Goal: Information Seeking & Learning: Learn about a topic

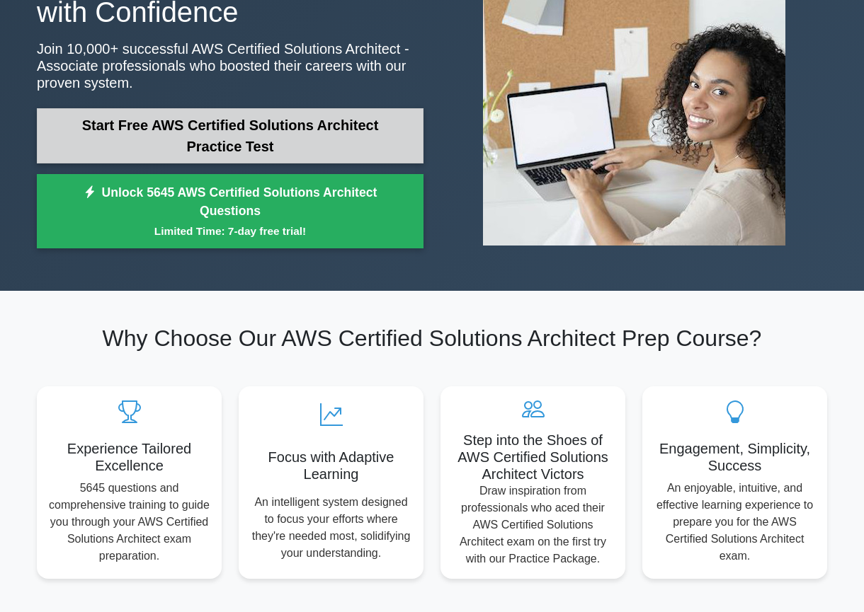
scroll to position [150, 0]
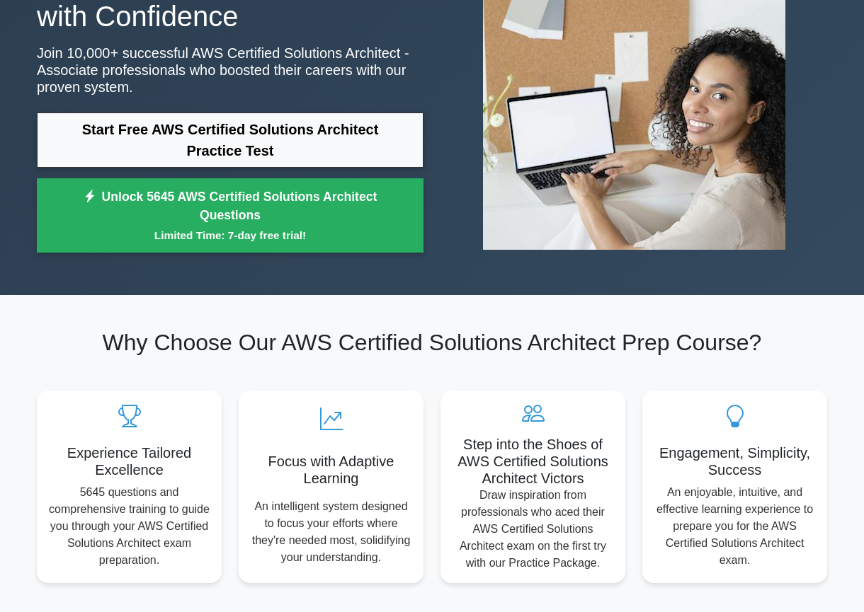
click at [49, 322] on section "Why Choose Our AWS Certified Solutions Architect Prep Course? Experience Tailor…" at bounding box center [431, 455] width 807 height 321
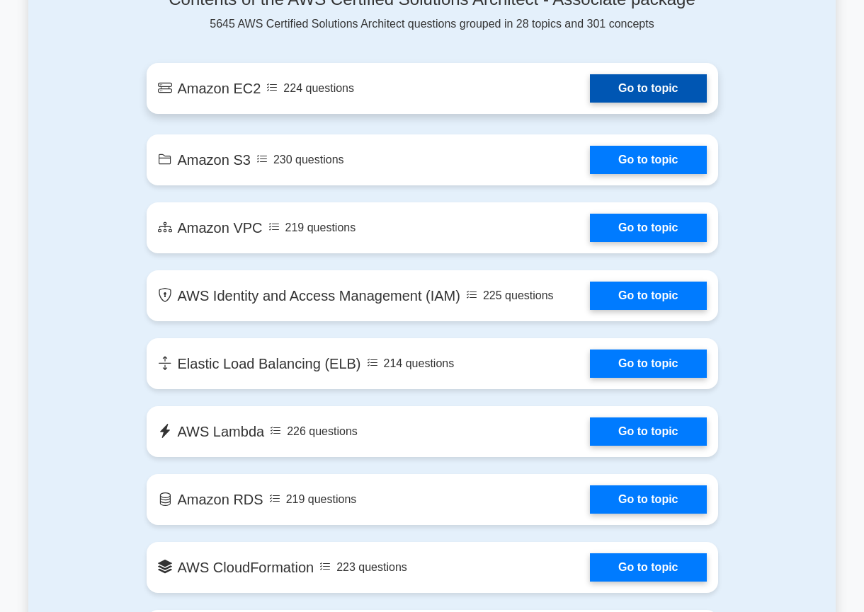
scroll to position [825, 0]
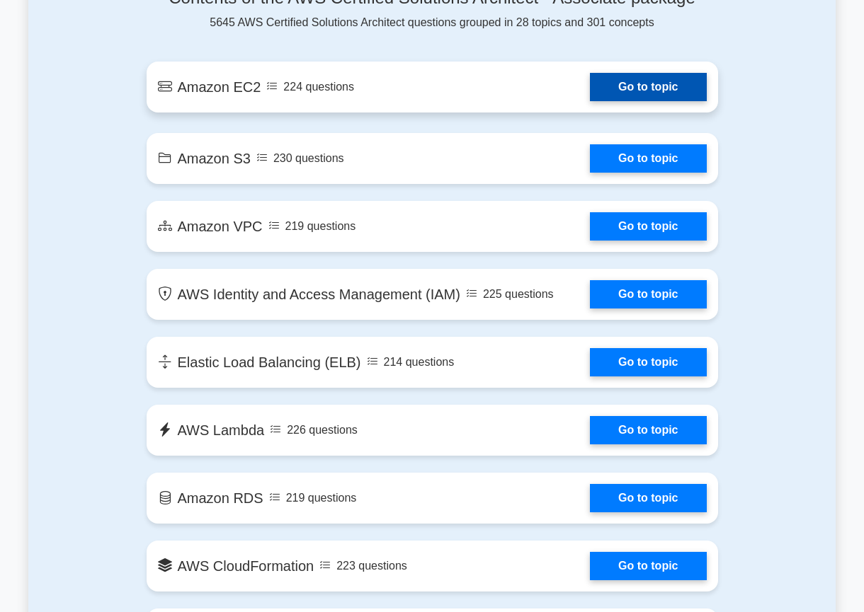
click at [590, 93] on link "Go to topic" at bounding box center [648, 87] width 116 height 28
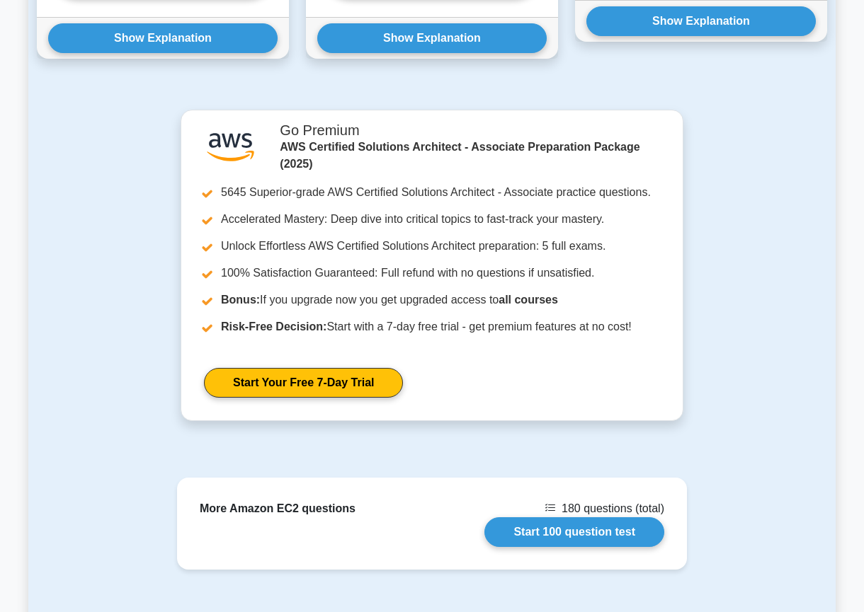
scroll to position [1345, 0]
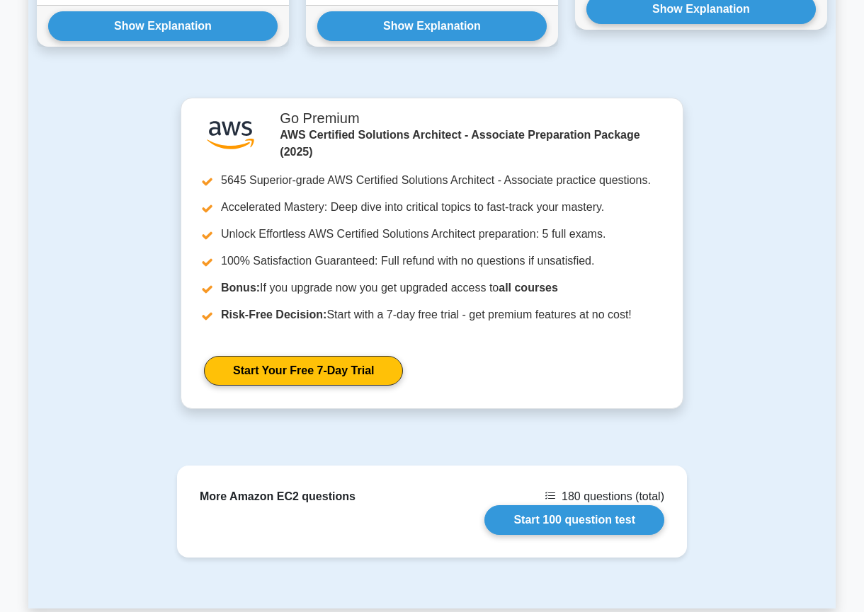
click at [136, 255] on div ".st0{fill:#252F3E;} .st1{fill-rule:evenodd;clip-rule:evenodd;fill:#FF9900;} Go …" at bounding box center [431, 262] width 807 height 329
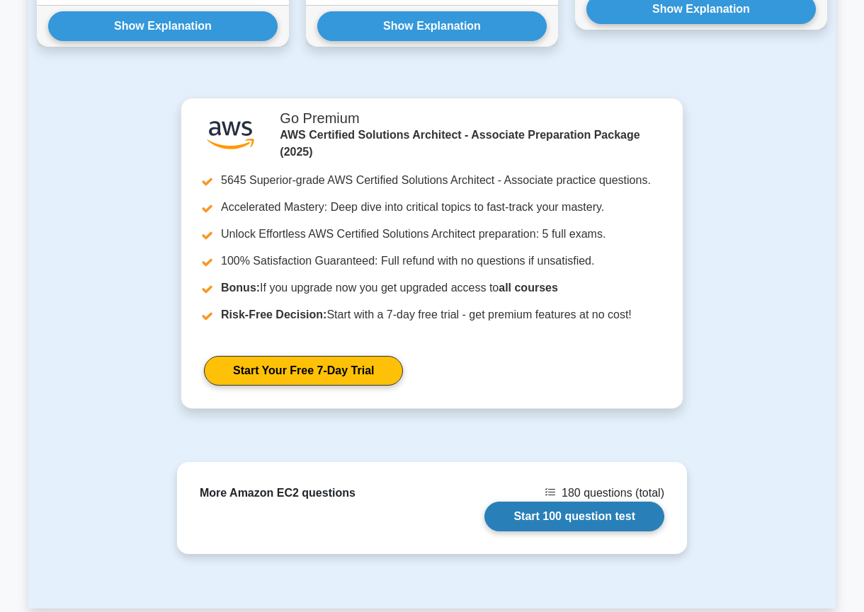
click at [559, 502] on link "Start 100 question test" at bounding box center [574, 517] width 180 height 30
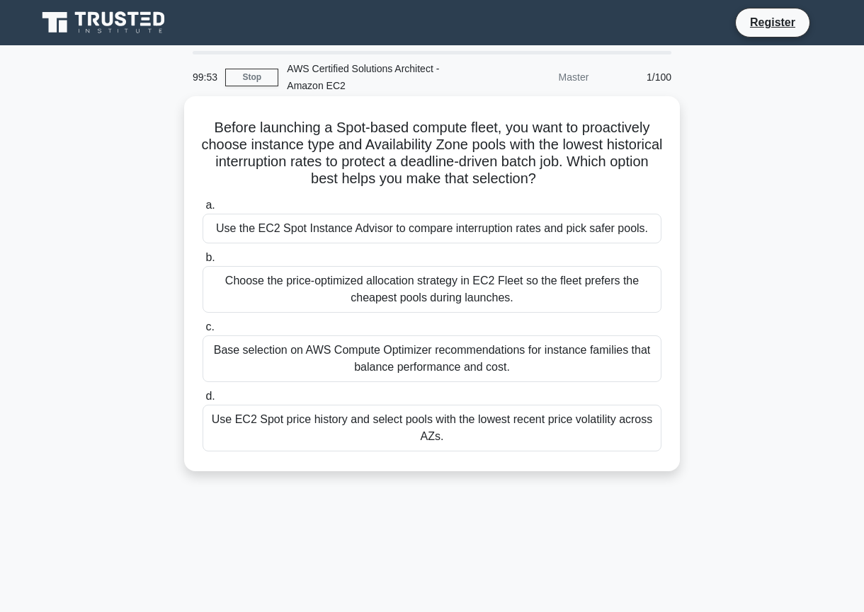
drag, startPoint x: 474, startPoint y: 144, endPoint x: 503, endPoint y: 193, distance: 56.2
click at [480, 179] on h5 "Before launching a Spot-based compute fleet, you want to proactively choose ins…" at bounding box center [432, 153] width 462 height 69
click at [489, 171] on h5 "Before launching a Spot-based compute fleet, you want to proactively choose ins…" at bounding box center [432, 153] width 462 height 69
drag, startPoint x: 359, startPoint y: 180, endPoint x: 502, endPoint y: 186, distance: 143.1
click at [502, 186] on h5 "Before launching a Spot-based compute fleet, you want to proactively choose ins…" at bounding box center [432, 153] width 462 height 69
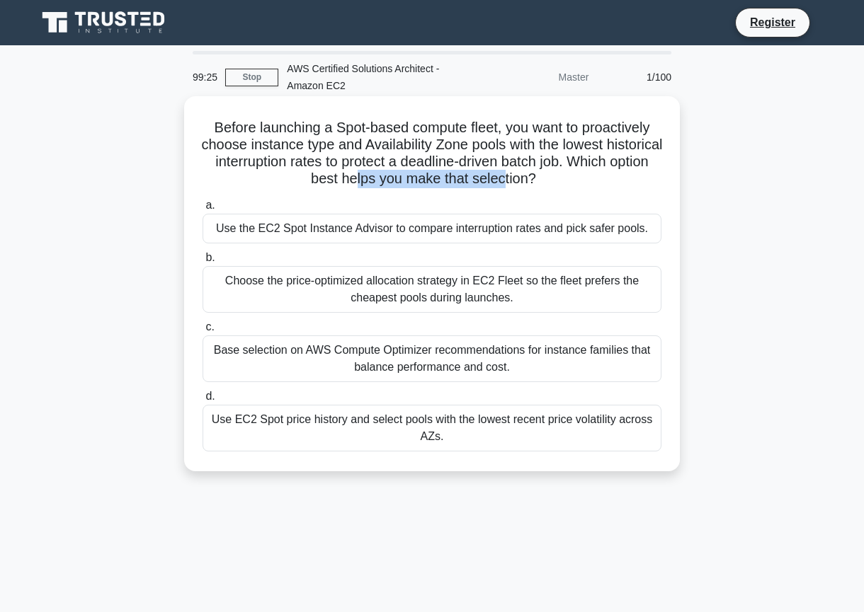
drag, startPoint x: 365, startPoint y: 277, endPoint x: 462, endPoint y: 303, distance: 100.5
click at [495, 300] on div "Choose the price-optimized allocation strategy in EC2 Fleet so the fleet prefer…" at bounding box center [432, 289] width 459 height 47
click at [520, 295] on div "Choose the price-optimized allocation strategy in EC2 Fleet so the fleet prefer…" at bounding box center [432, 289] width 459 height 47
click at [203, 263] on input "b. Choose the price-optimized allocation strategy in EC2 Fleet so the fleet pre…" at bounding box center [203, 257] width 0 height 9
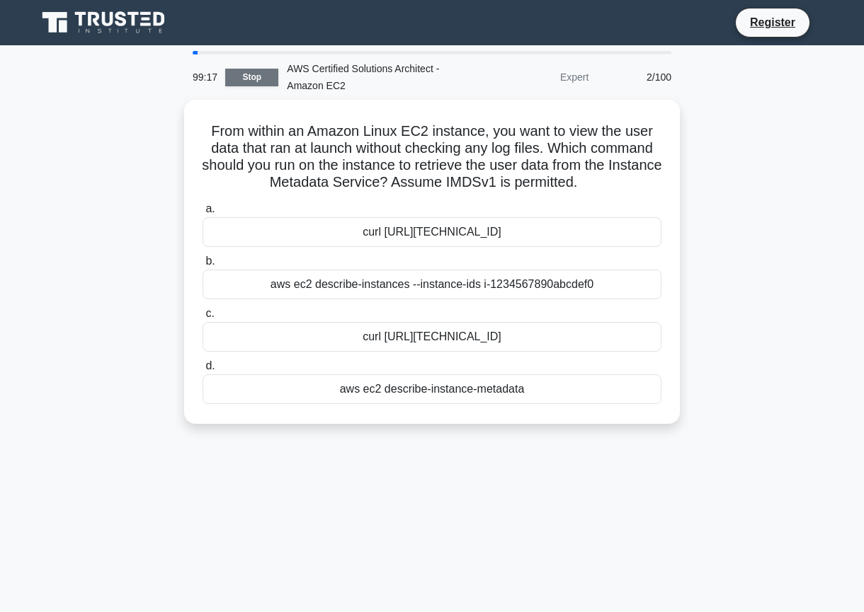
click at [249, 84] on link "Stop" at bounding box center [251, 78] width 53 height 18
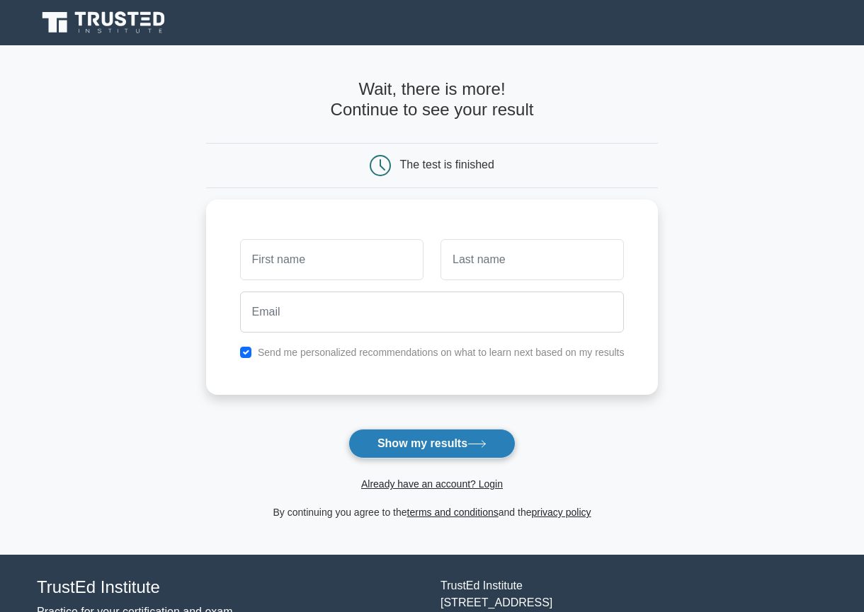
click at [417, 446] on button "Show my results" at bounding box center [431, 444] width 167 height 30
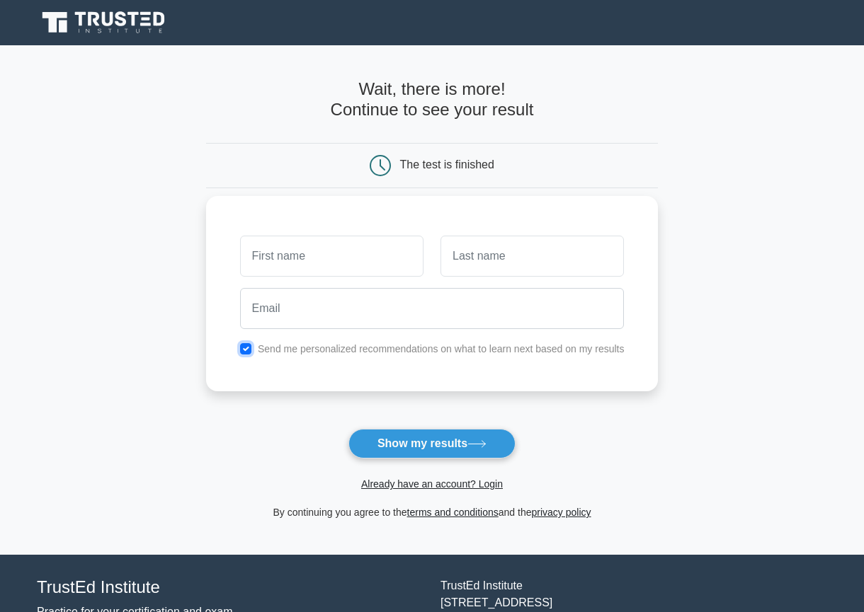
click at [243, 347] on input "checkbox" at bounding box center [245, 348] width 11 height 11
checkbox input "false"
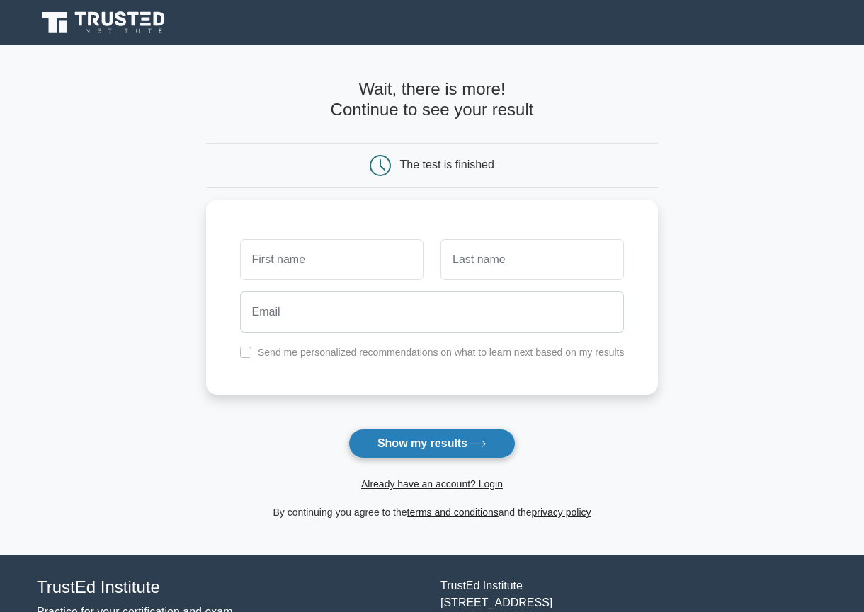
click at [413, 455] on button "Show my results" at bounding box center [431, 444] width 167 height 30
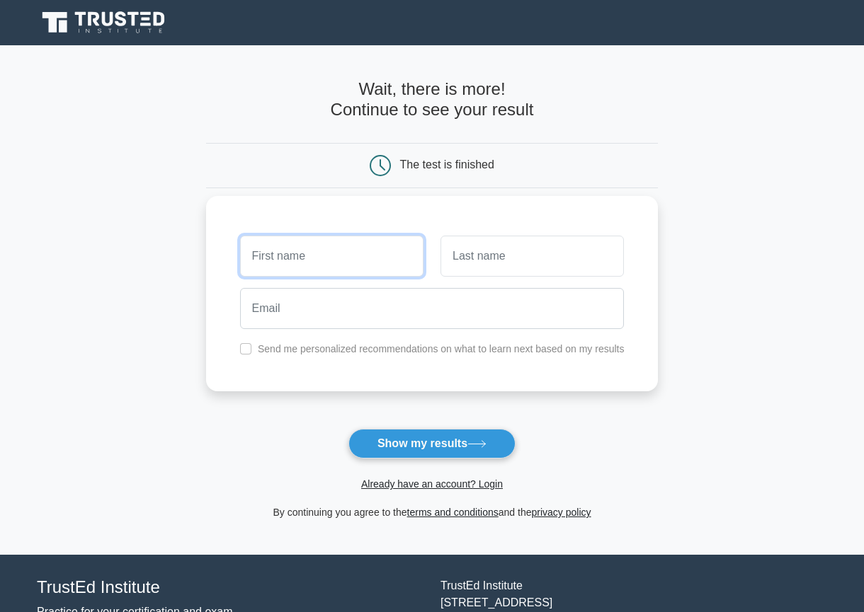
click at [327, 260] on input "text" at bounding box center [331, 256] width 183 height 41
type input "test"
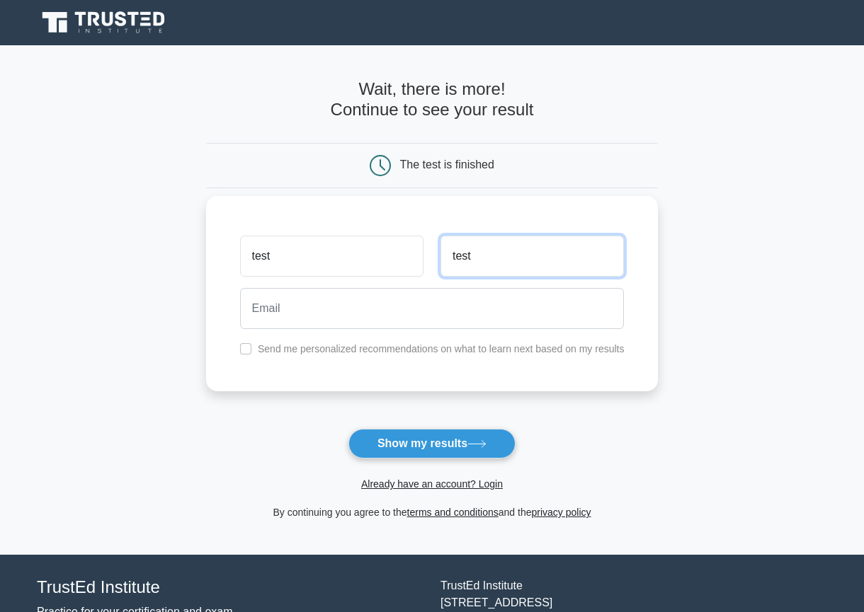
type input "test"
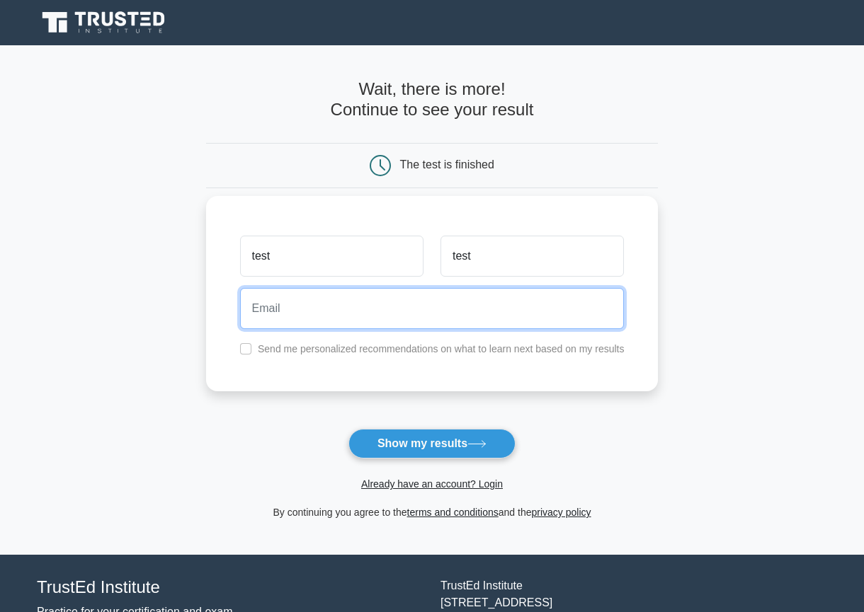
click at [354, 309] on input "email" at bounding box center [432, 308] width 384 height 41
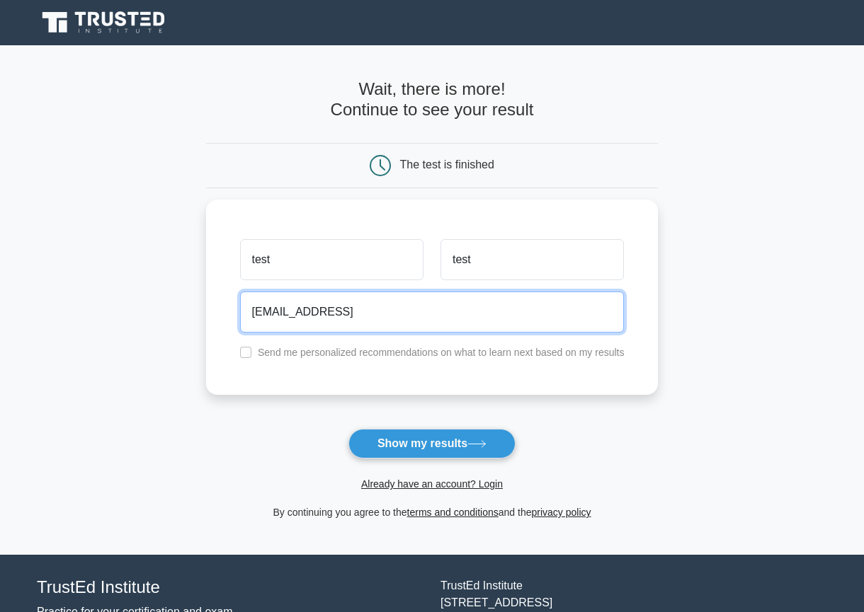
type input "test@test.test"
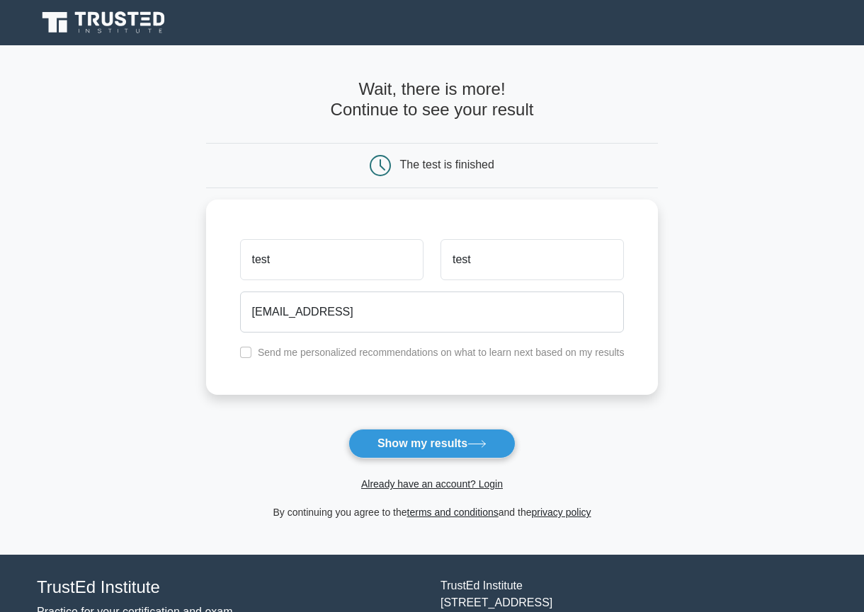
click at [467, 431] on button "Show my results" at bounding box center [431, 444] width 167 height 30
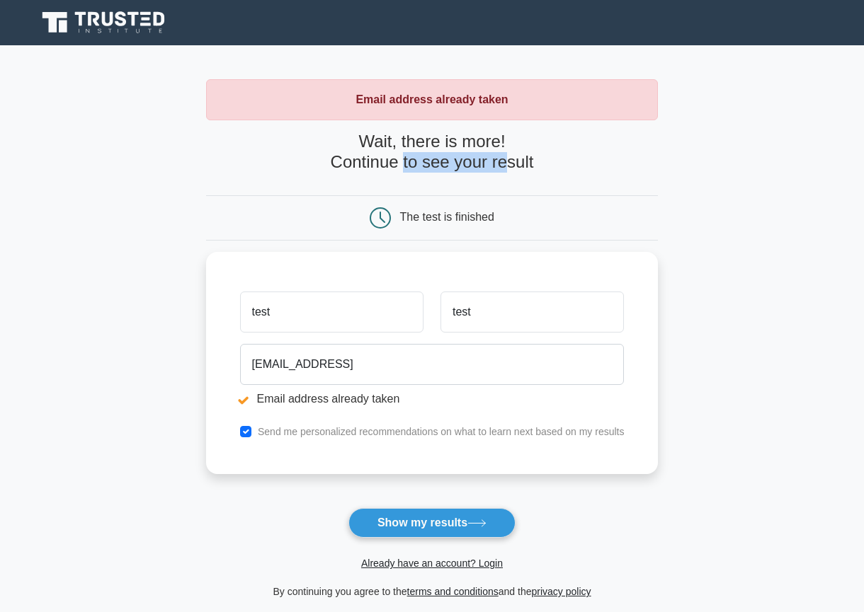
drag, startPoint x: 401, startPoint y: 170, endPoint x: 503, endPoint y: 166, distance: 102.7
click at [503, 166] on h4 "Wait, there is more! Continue to see your result" at bounding box center [432, 152] width 452 height 41
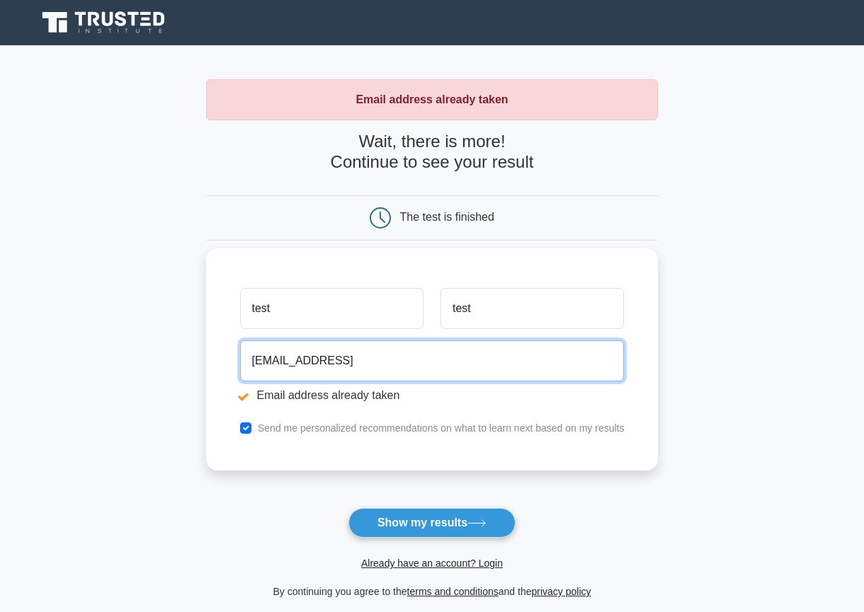
drag, startPoint x: 304, startPoint y: 360, endPoint x: 345, endPoint y: 361, distance: 40.4
click at [345, 361] on input "test@test.test" at bounding box center [432, 361] width 384 height 41
type input "test@test.zzz"
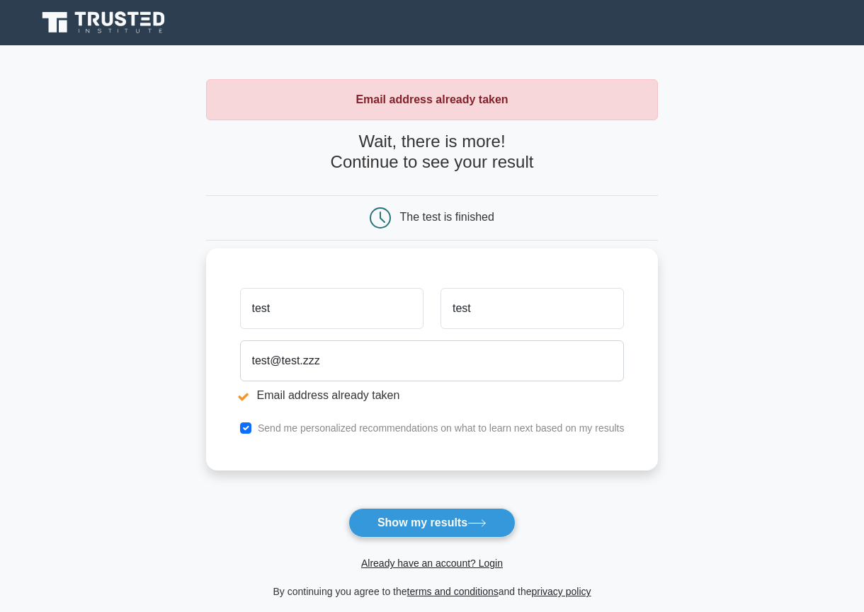
click at [301, 428] on label "Send me personalized recommendations on what to learn next based on my results" at bounding box center [441, 428] width 367 height 11
click at [279, 431] on label "Send me personalized recommendations on what to learn next based on my results" at bounding box center [441, 428] width 367 height 11
click at [241, 431] on input "checkbox" at bounding box center [245, 428] width 11 height 11
checkbox input "false"
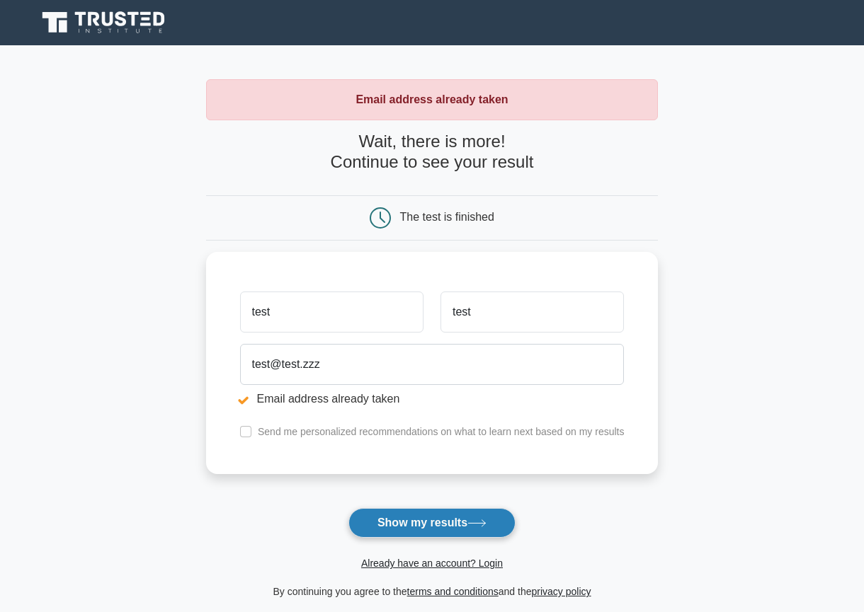
click at [423, 528] on button "Show my results" at bounding box center [431, 523] width 167 height 30
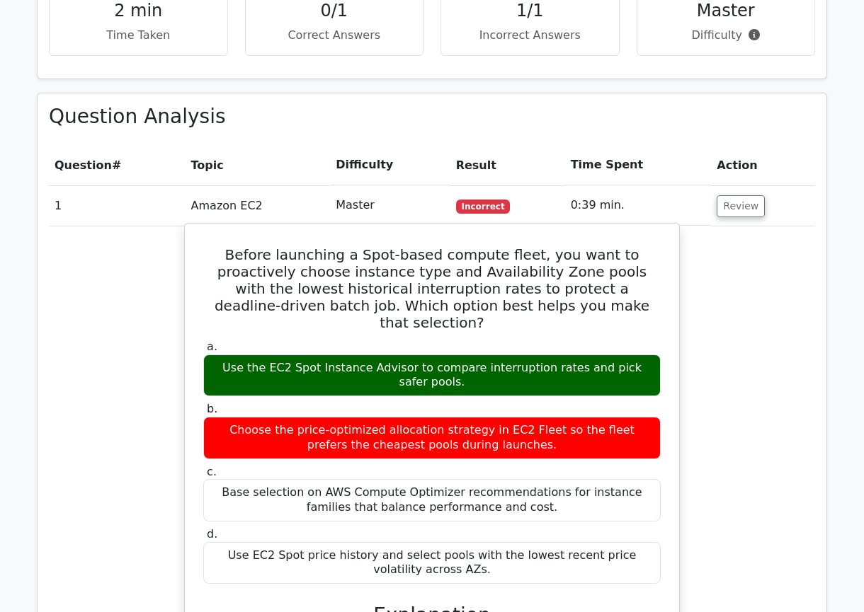
scroll to position [964, 0]
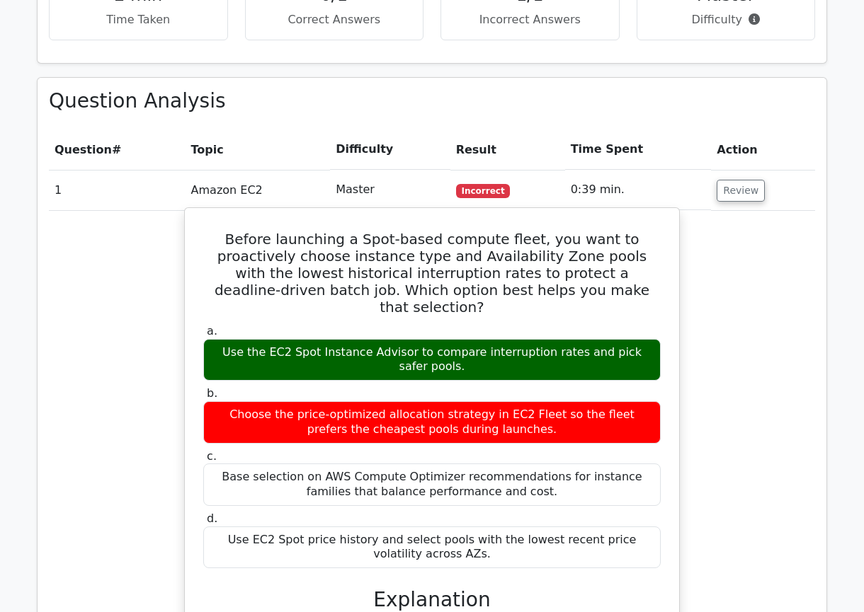
drag, startPoint x: 319, startPoint y: 268, endPoint x: 615, endPoint y: 267, distance: 295.3
click at [653, 339] on div "Use the EC2 Spot Instance Advisor to compare interruption rates and pick safer …" at bounding box center [431, 360] width 457 height 42
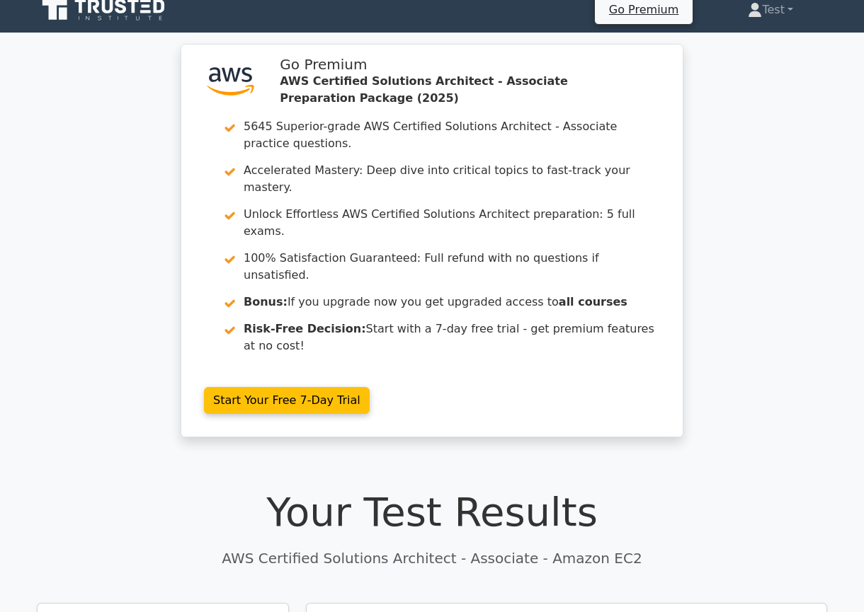
scroll to position [0, 0]
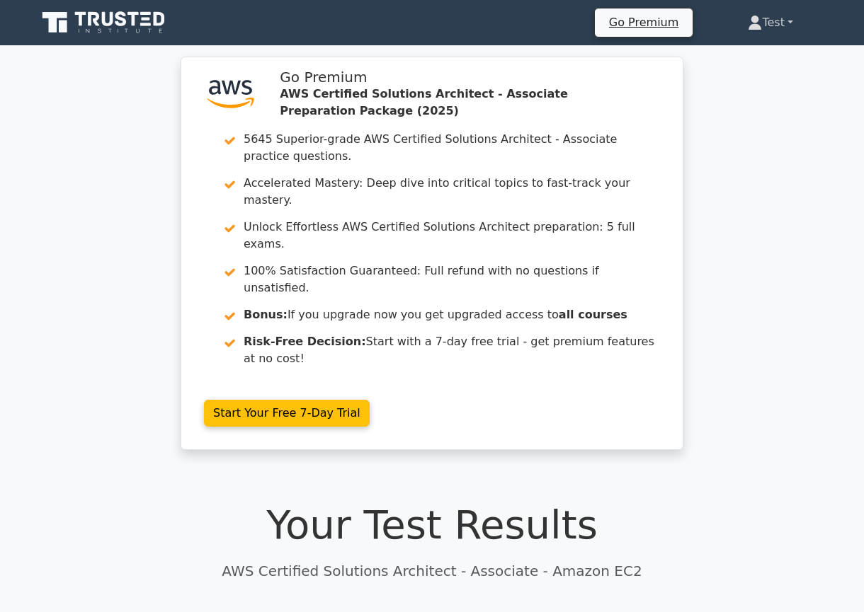
click at [781, 25] on link "Test" at bounding box center [770, 22] width 113 height 28
